Goal: Information Seeking & Learning: Check status

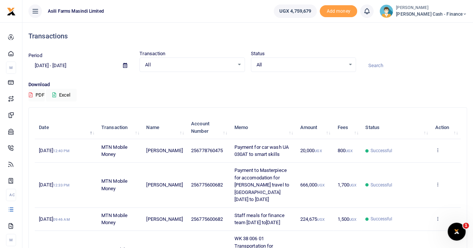
click at [122, 65] on span at bounding box center [125, 65] width 17 height 13
click at [125, 65] on icon at bounding box center [125, 65] width 4 height 5
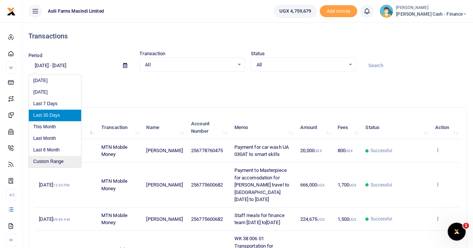
click at [50, 162] on li "Custom Range" at bounding box center [55, 162] width 52 height 12
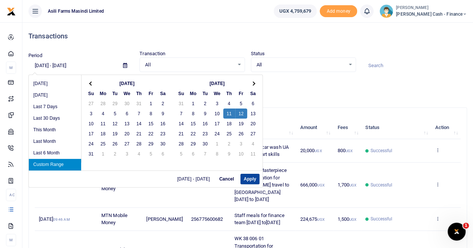
click at [246, 179] on button "Apply" at bounding box center [249, 179] width 19 height 10
type input "[DATE] - [DATE]"
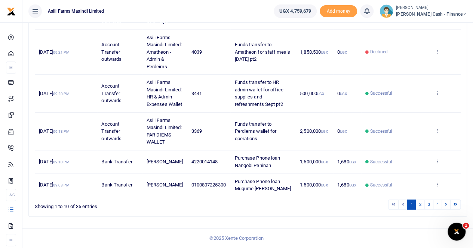
scroll to position [326, 0]
click at [420, 204] on link "2" at bounding box center [419, 205] width 9 height 10
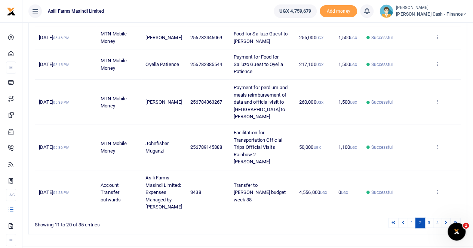
scroll to position [319, 0]
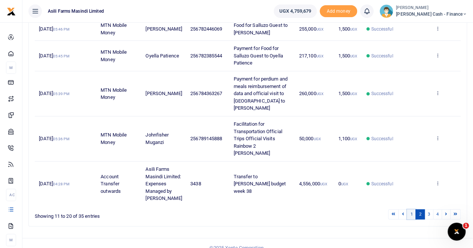
click at [415, 210] on link "1" at bounding box center [410, 215] width 9 height 10
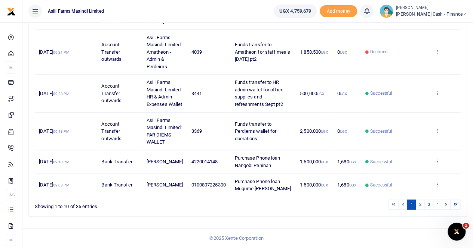
scroll to position [326, 0]
click at [422, 204] on link "2" at bounding box center [419, 205] width 9 height 10
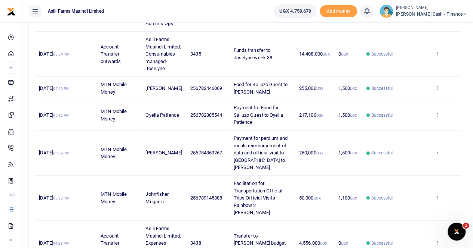
scroll to position [319, 0]
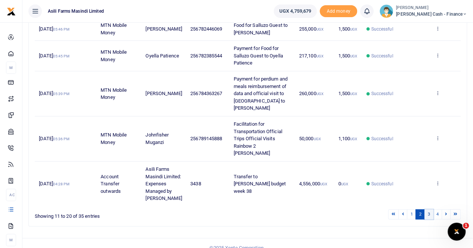
click at [428, 210] on link "3" at bounding box center [428, 215] width 9 height 10
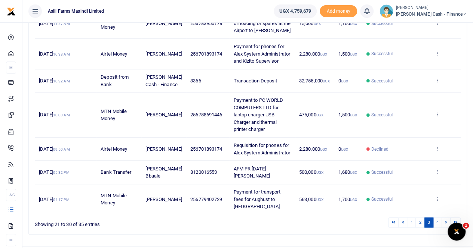
scroll to position [304, 0]
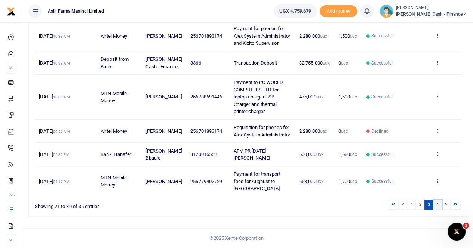
click at [436, 207] on link "4" at bounding box center [437, 205] width 9 height 10
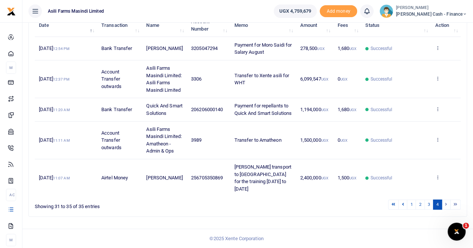
scroll to position [123, 0]
click at [437, 177] on icon at bounding box center [436, 177] width 5 height 5
click at [405, 148] on link "View details" at bounding box center [409, 149] width 59 height 10
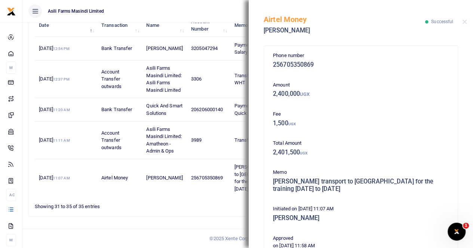
scroll to position [187, 0]
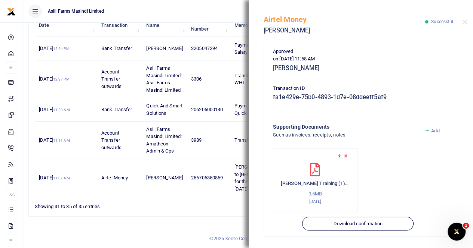
click at [337, 155] on icon at bounding box center [339, 156] width 5 height 5
